Goal: Browse casually

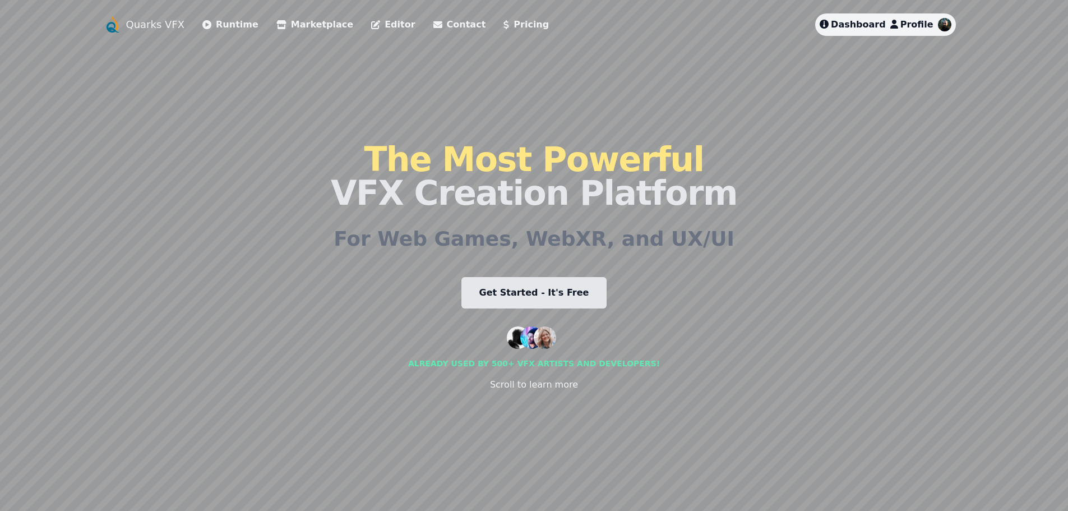
click at [214, 26] on link "Runtime" at bounding box center [230, 24] width 56 height 13
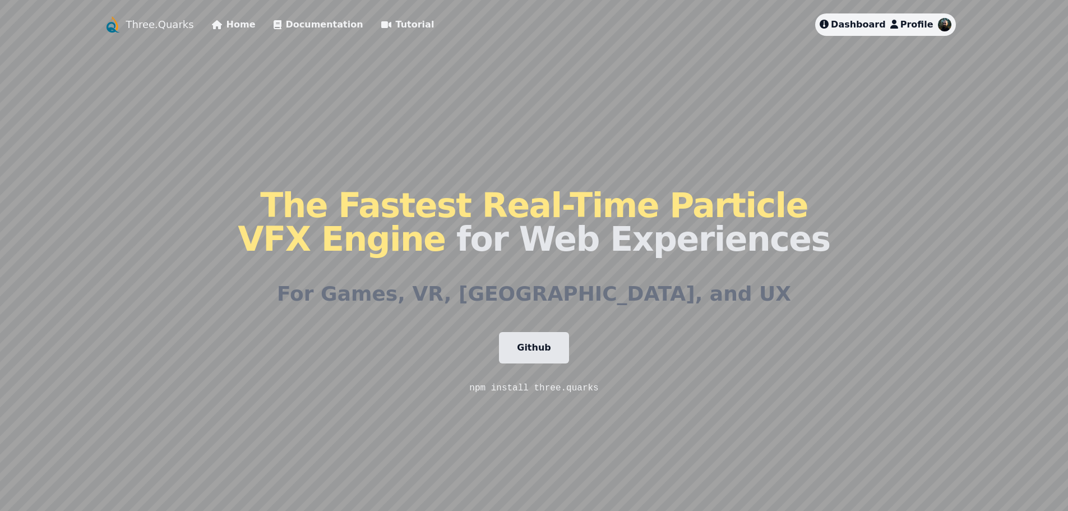
click at [214, 25] on link "Home" at bounding box center [234, 24] width 44 height 13
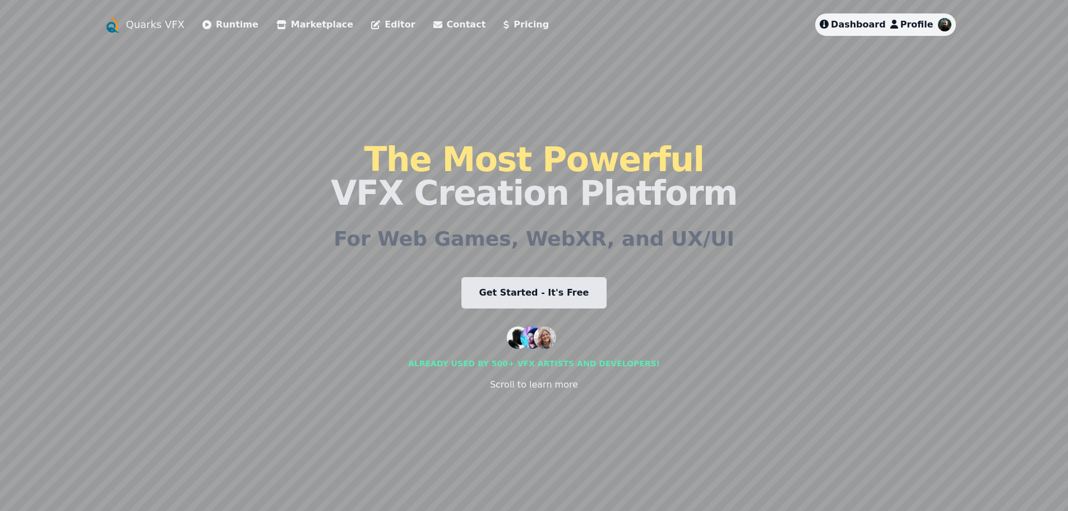
click at [307, 28] on link "Marketplace" at bounding box center [314, 24] width 77 height 13
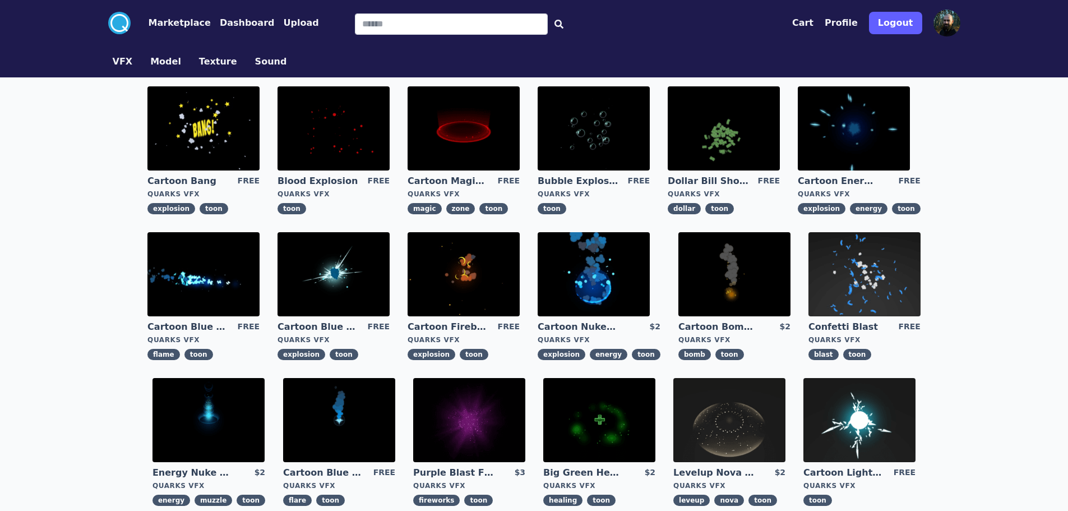
click at [741, 146] on img at bounding box center [724, 128] width 112 height 84
click at [866, 145] on img at bounding box center [854, 128] width 112 height 84
click at [866, 269] on img at bounding box center [865, 274] width 112 height 84
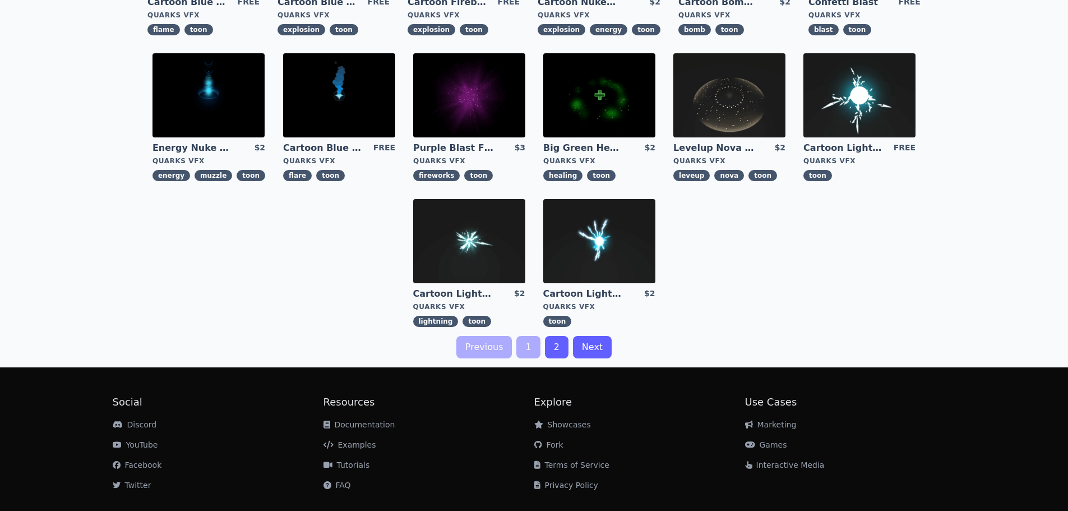
scroll to position [336, 0]
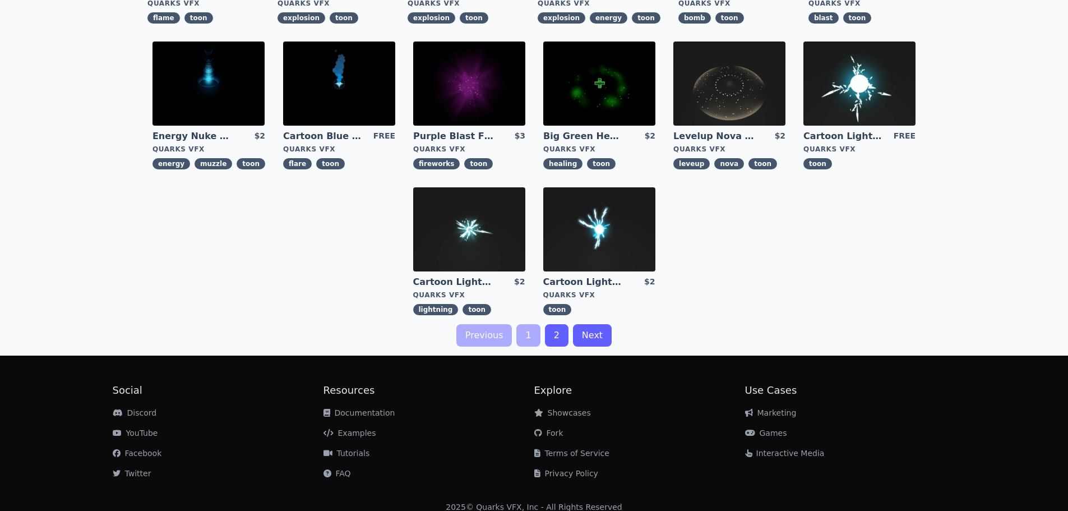
click at [564, 344] on link "2" at bounding box center [557, 335] width 24 height 22
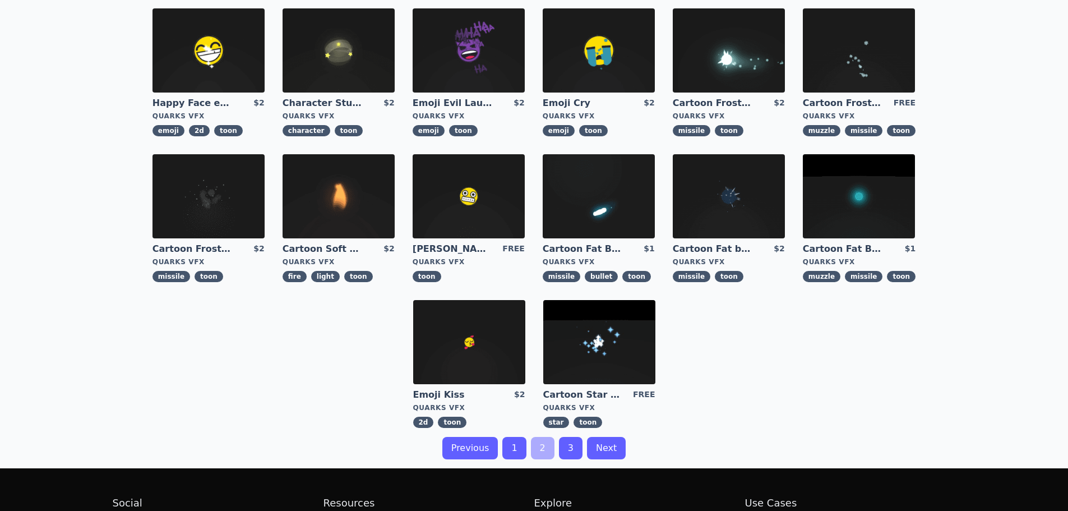
scroll to position [224, 0]
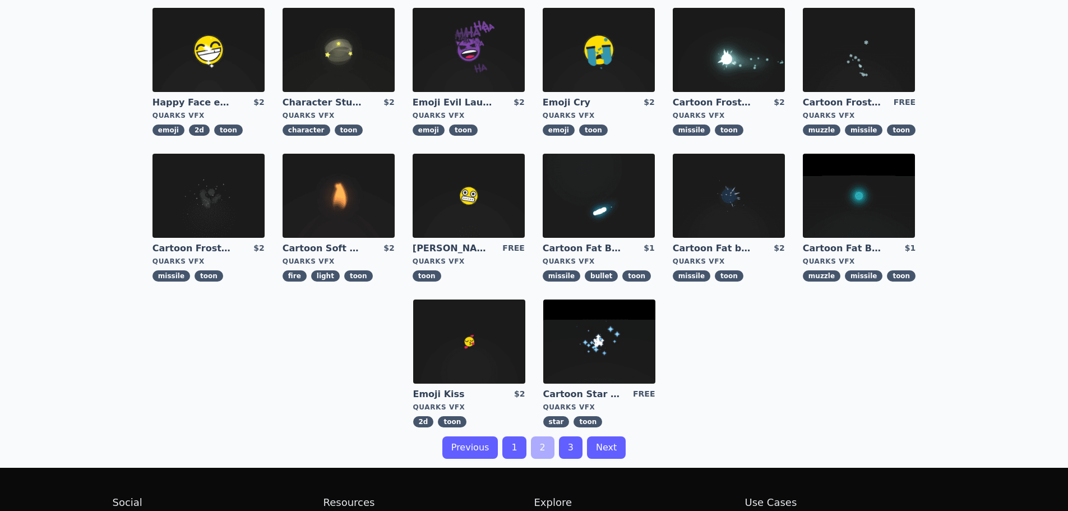
click at [595, 339] on img at bounding box center [599, 341] width 112 height 84
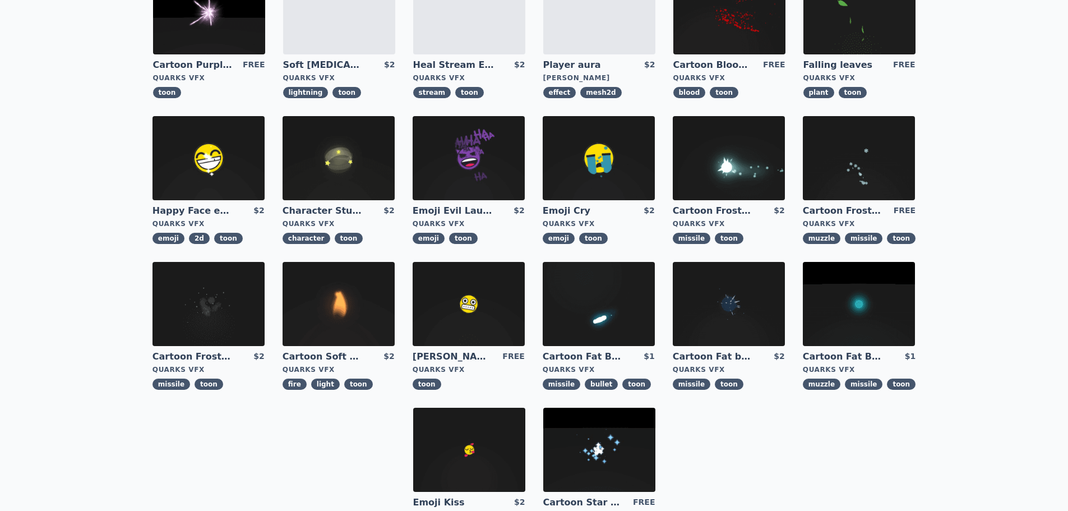
scroll to position [0, 0]
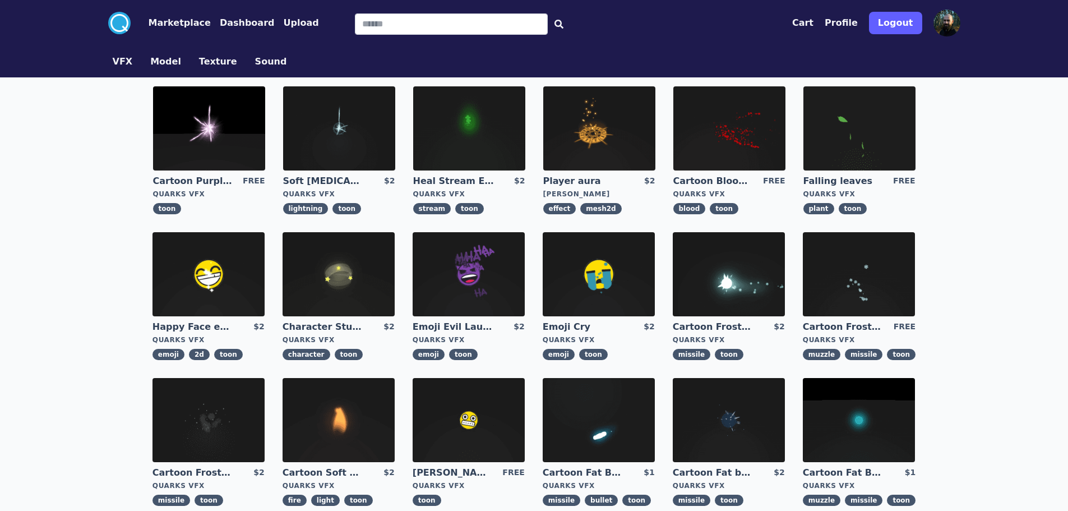
click at [594, 134] on img at bounding box center [599, 128] width 112 height 84
